Goal: Information Seeking & Learning: Learn about a topic

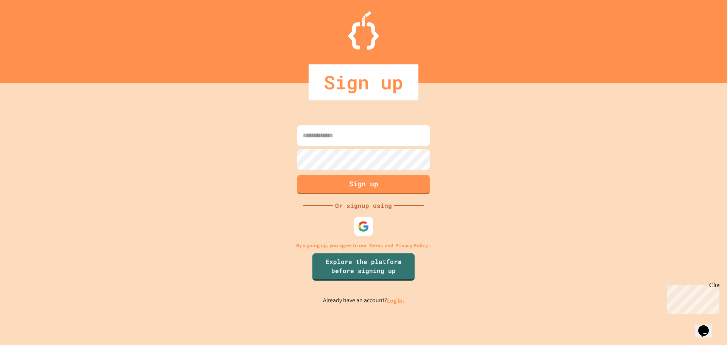
click at [403, 301] on link "Log in." at bounding box center [395, 301] width 17 height 8
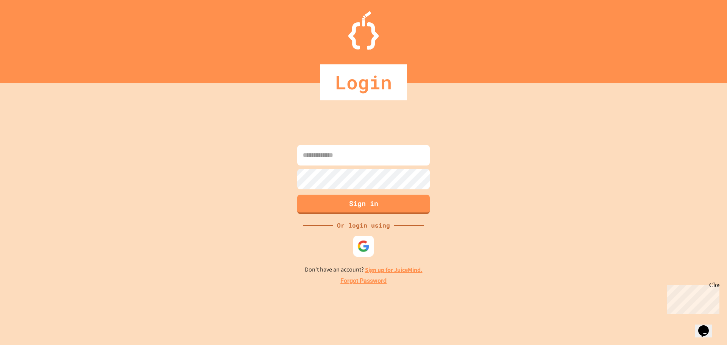
click at [362, 244] on img at bounding box center [364, 246] width 13 height 13
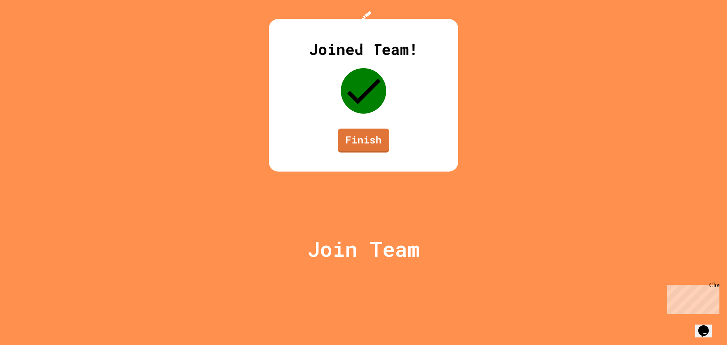
click at [360, 153] on link "Finish" at bounding box center [364, 141] width 52 height 24
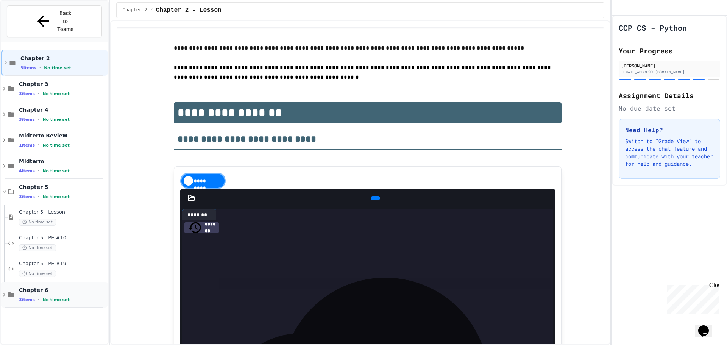
click at [39, 287] on span "Chapter 6" at bounding box center [63, 290] width 88 height 7
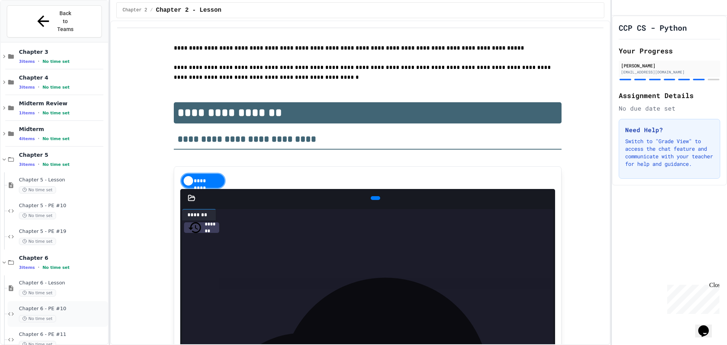
click at [56, 315] on div "No time set" at bounding box center [63, 318] width 88 height 7
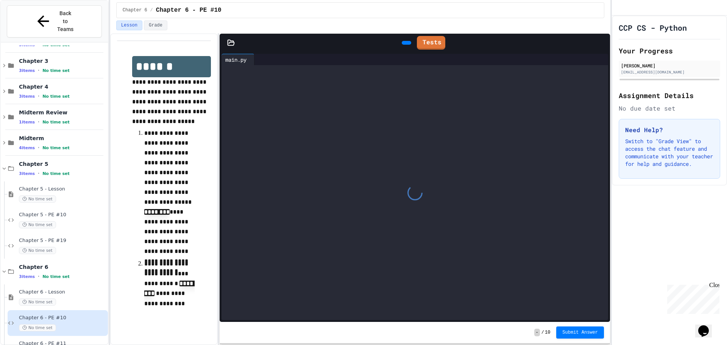
scroll to position [32, 0]
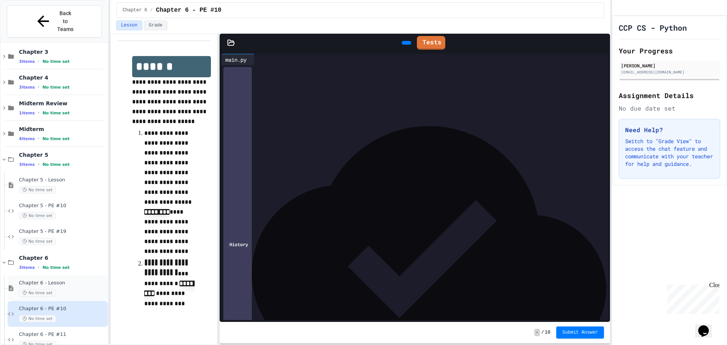
click at [89, 280] on span "Chapter 6 - Lesson" at bounding box center [63, 283] width 88 height 6
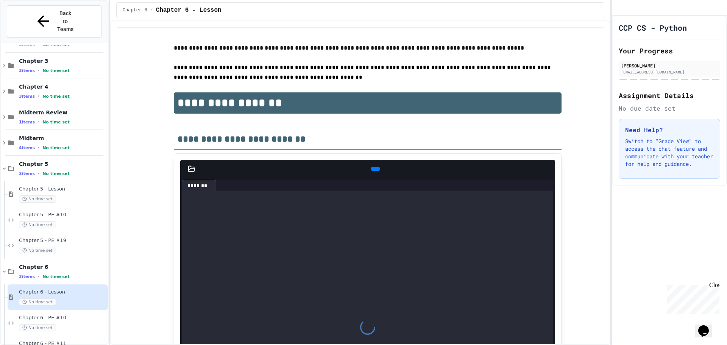
scroll to position [38, 0]
